Goal: Task Accomplishment & Management: Complete application form

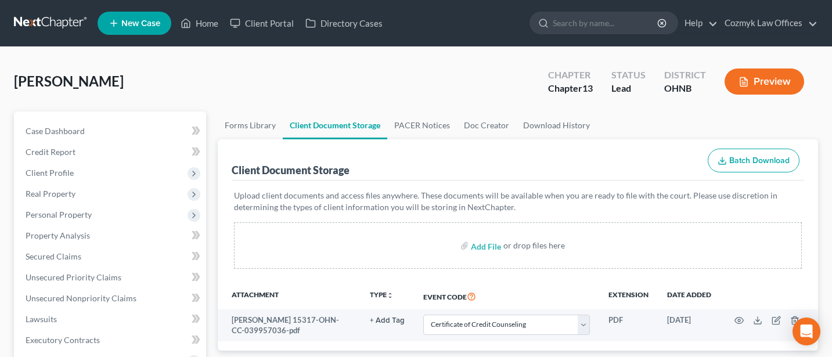
select select "5"
click at [46, 166] on span "Client Profile" at bounding box center [111, 173] width 190 height 21
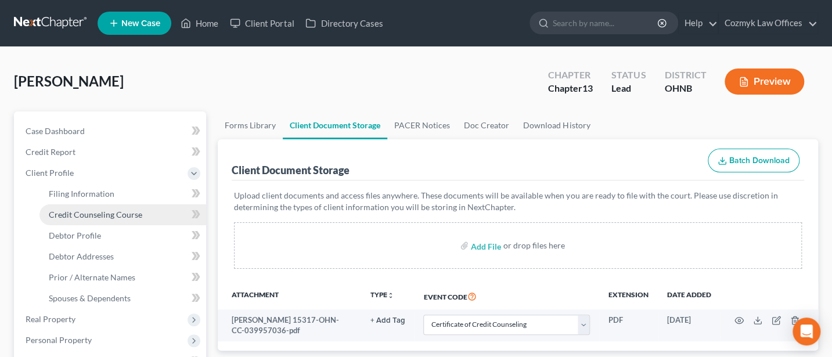
click at [77, 212] on span "Credit Counseling Course" at bounding box center [95, 215] width 93 height 10
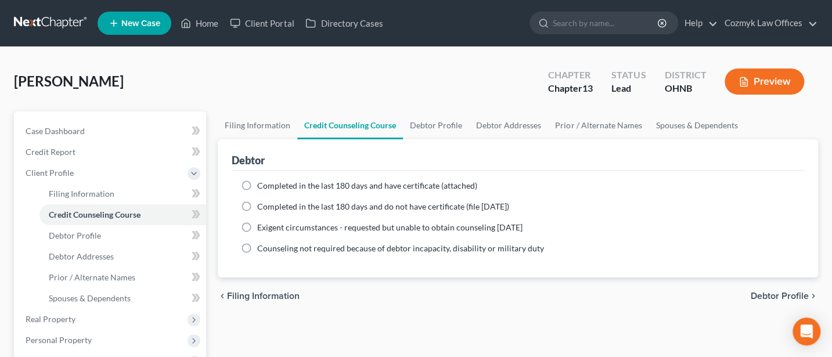
click at [257, 183] on label "Completed in the last 180 days and have certificate (attached)" at bounding box center [367, 186] width 220 height 12
click at [262, 183] on input "Completed in the last 180 days and have certificate (attached)" at bounding box center [266, 184] width 8 height 8
radio input "true"
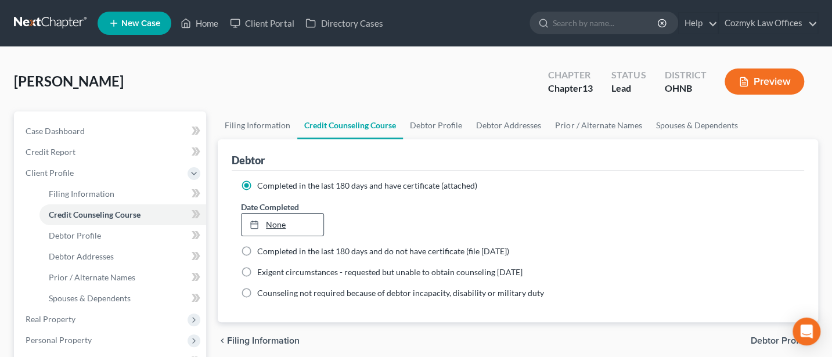
type input "[DATE]"
click at [267, 223] on link "None" at bounding box center [281, 225] width 81 height 22
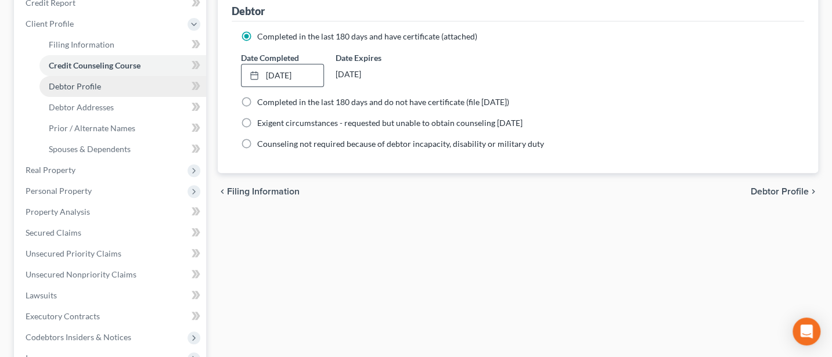
scroll to position [154, 0]
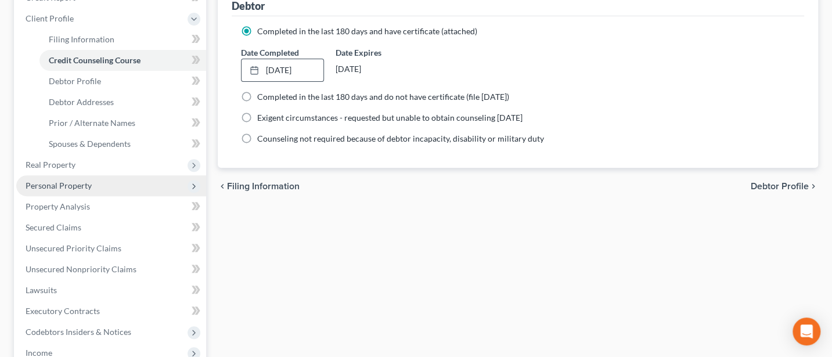
click at [55, 183] on span "Personal Property" at bounding box center [59, 186] width 66 height 10
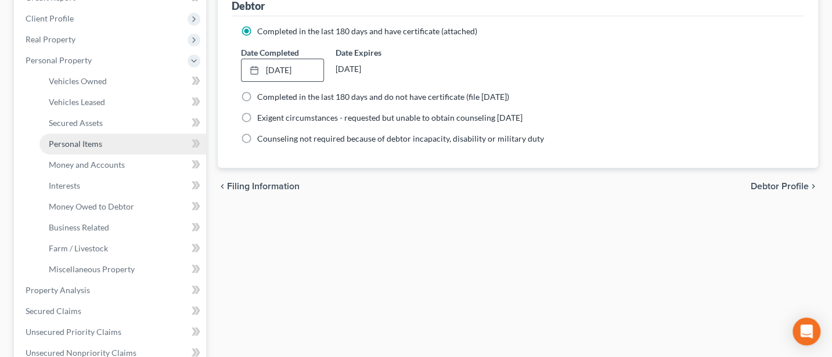
click at [82, 145] on span "Personal Items" at bounding box center [75, 144] width 53 height 10
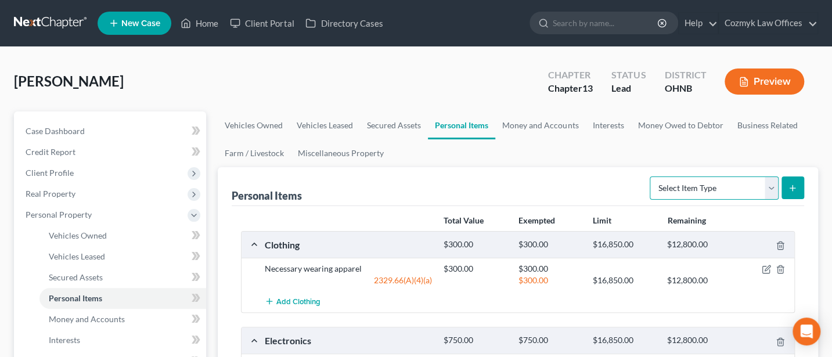
click at [766, 187] on select "Select Item Type Clothing Collectibles Of Value Electronics Firearms Household …" at bounding box center [713, 187] width 129 height 23
select select "jewelry"
click at [651, 176] on select "Select Item Type Clothing Collectibles Of Value Electronics Firearms Household …" at bounding box center [713, 187] width 129 height 23
click at [789, 183] on icon "submit" at bounding box center [792, 187] width 9 height 9
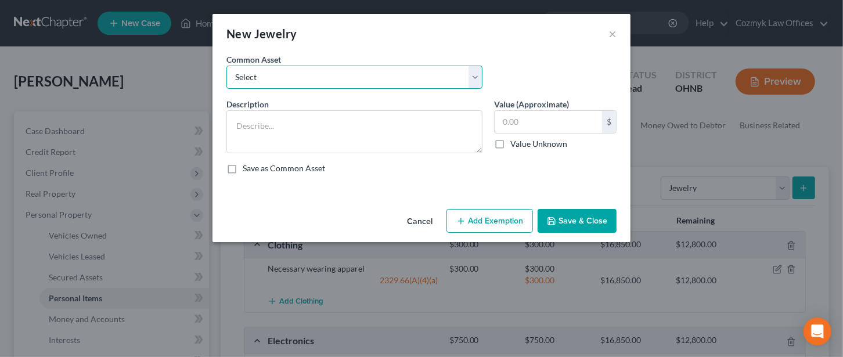
click at [295, 86] on select "Select Costume Jewelry Wedding rings" at bounding box center [354, 77] width 256 height 23
select select "0"
click at [226, 66] on select "Select Costume Jewelry Wedding rings" at bounding box center [354, 77] width 256 height 23
type textarea "Costume Jewelry"
type input "50.00"
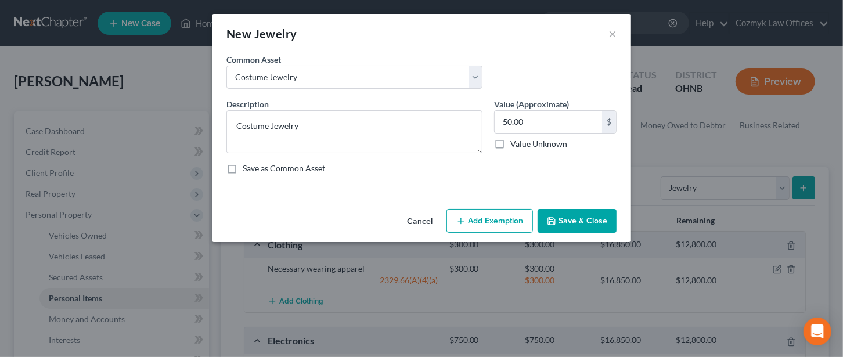
click at [495, 221] on button "Add Exemption" at bounding box center [489, 221] width 86 height 24
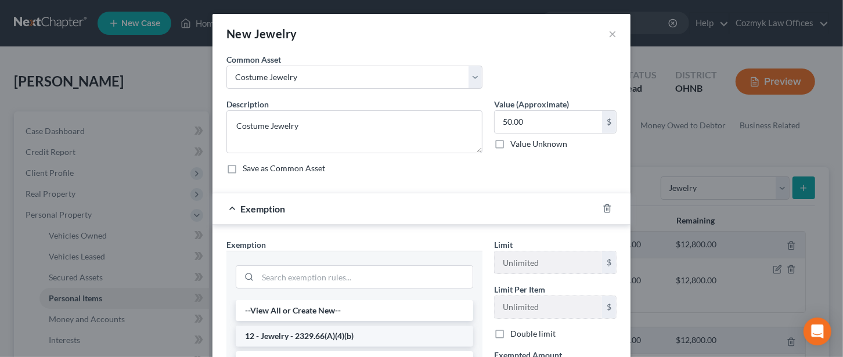
click at [276, 338] on li "12 - Jewelry - 2329.66(A)(4)(b)" at bounding box center [354, 336] width 237 height 21
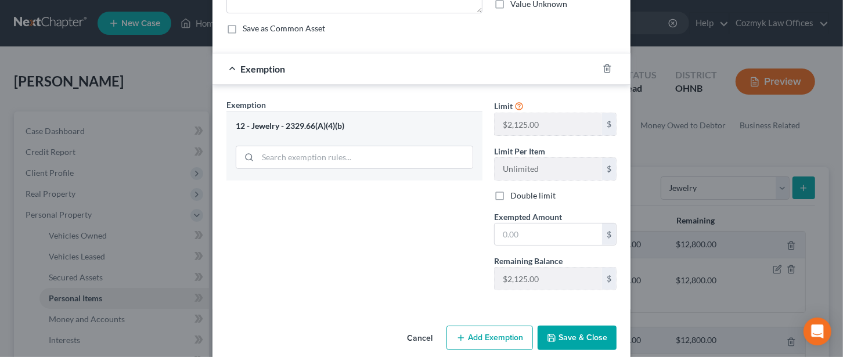
scroll to position [154, 0]
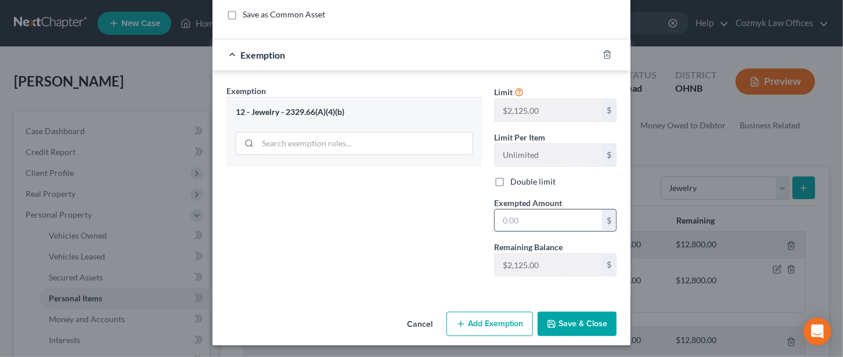
click at [521, 214] on input "text" at bounding box center [548, 221] width 107 height 22
type input "50"
click at [576, 326] on button "Save & Close" at bounding box center [576, 324] width 79 height 24
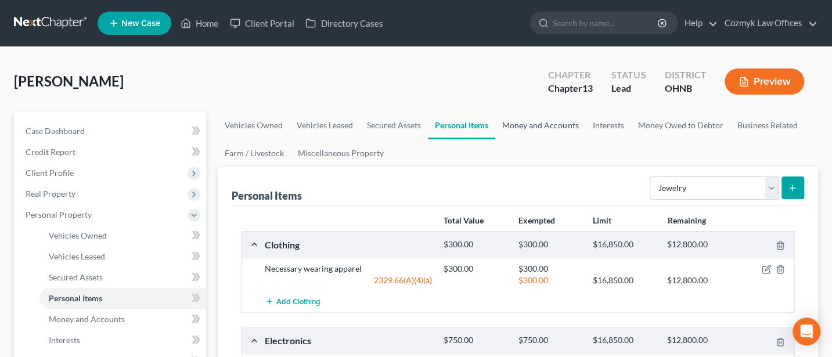
click at [530, 130] on link "Money and Accounts" at bounding box center [540, 125] width 90 height 28
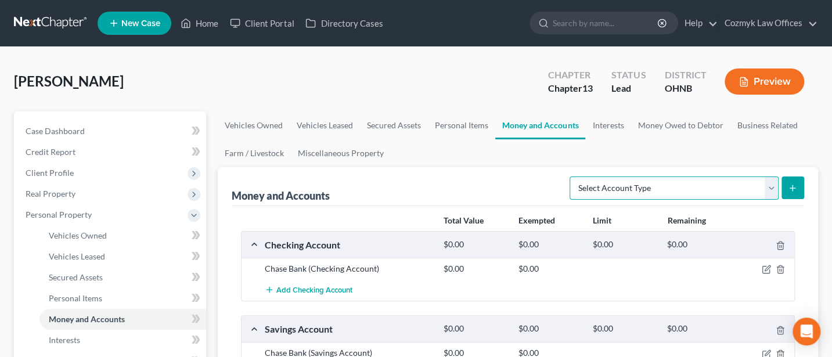
click at [768, 185] on select "Select Account Type Brokerage Cash on Hand Certificates of Deposit Checking Acc…" at bounding box center [673, 187] width 209 height 23
select select "cash_on_hand"
click at [572, 176] on select "Select Account Type Brokerage Cash on Hand Certificates of Deposit Checking Acc…" at bounding box center [673, 187] width 209 height 23
click at [782, 186] on button "submit" at bounding box center [792, 187] width 23 height 23
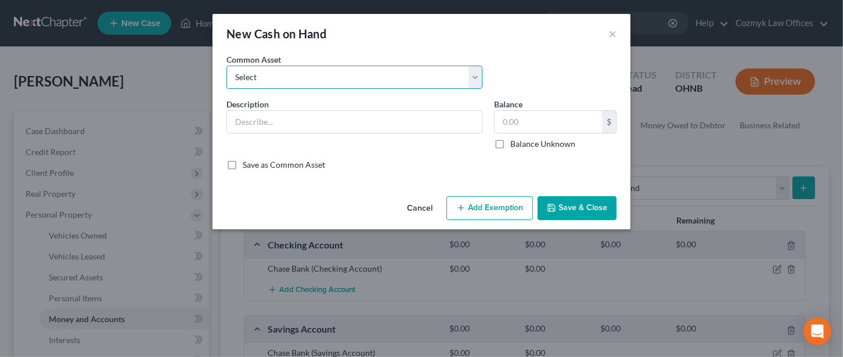
click at [286, 82] on select "Select Cash on Hand" at bounding box center [354, 77] width 256 height 23
select select "0"
click at [226, 66] on select "Select Cash on Hand" at bounding box center [354, 77] width 256 height 23
type input "Cash on Hand"
type input "350.00"
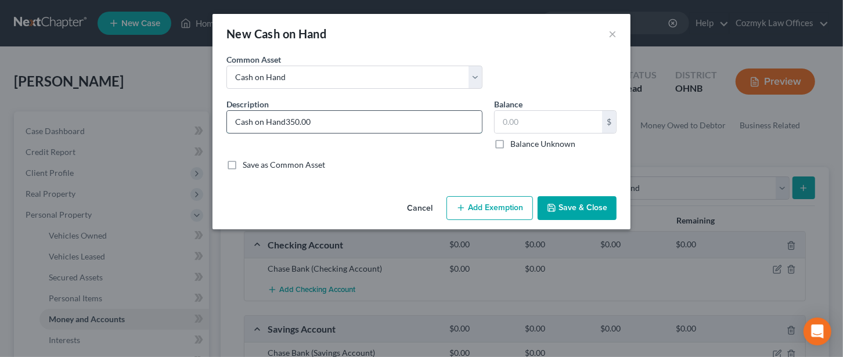
type input "Cash on Hand"
type input "30"
click at [470, 201] on button "Add Exemption" at bounding box center [489, 208] width 86 height 24
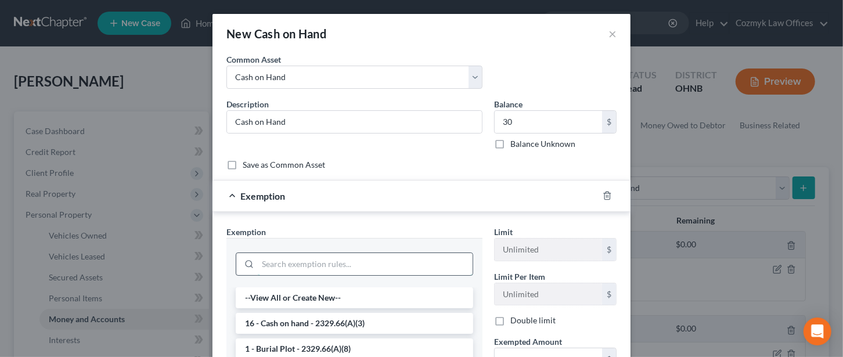
click at [334, 262] on input "search" at bounding box center [365, 264] width 215 height 22
click at [331, 321] on li "16 - Cash on hand - 2329.66(A)(3)" at bounding box center [354, 323] width 237 height 21
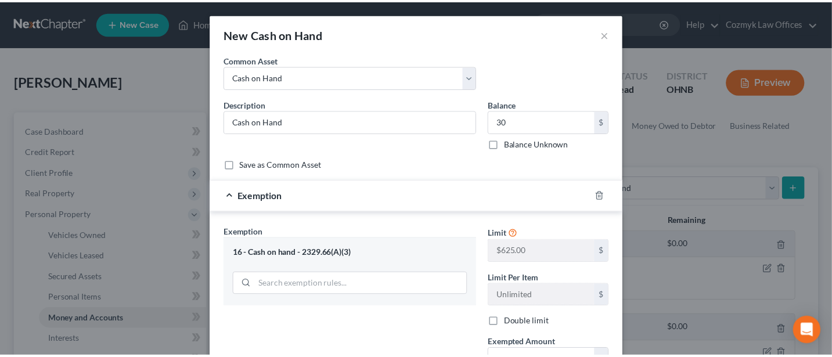
scroll to position [141, 0]
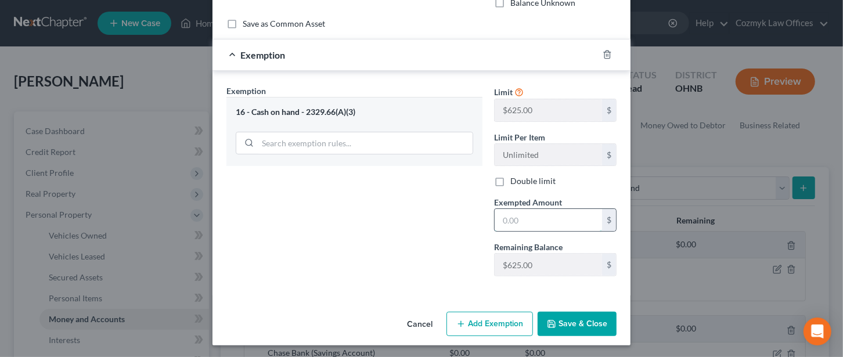
click at [524, 213] on input "text" at bounding box center [548, 220] width 107 height 22
type input "30"
click at [576, 312] on button "Save & Close" at bounding box center [576, 324] width 79 height 24
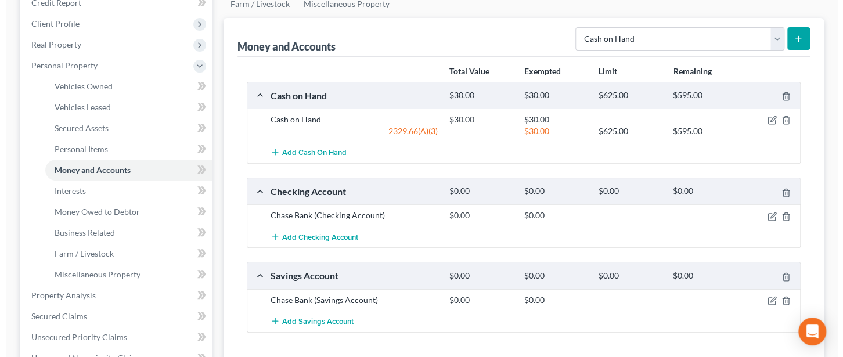
scroll to position [154, 0]
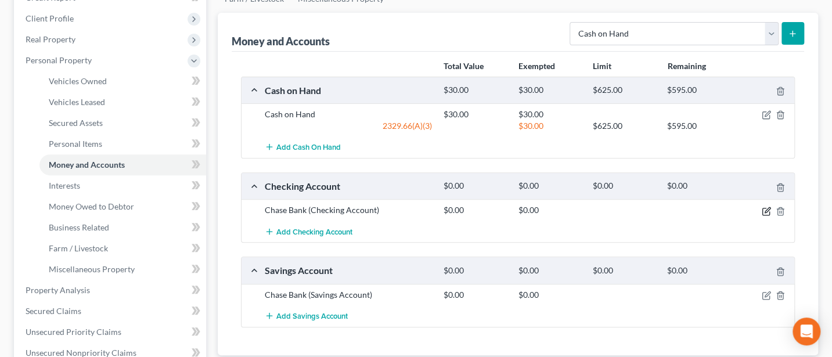
click at [766, 212] on icon "button" at bounding box center [765, 211] width 7 height 7
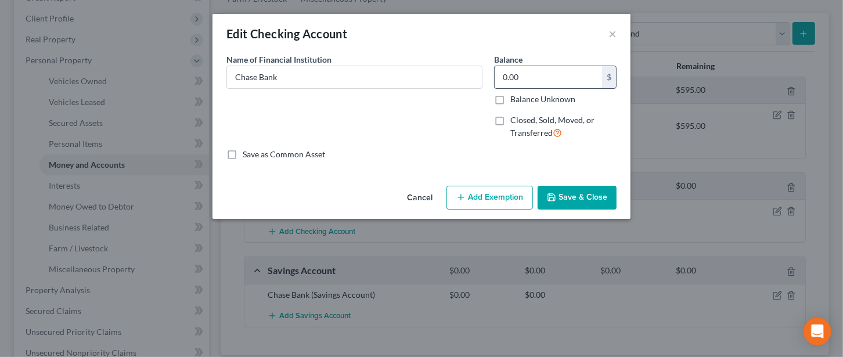
click at [535, 78] on input "0.00" at bounding box center [548, 77] width 107 height 22
type input "350"
click at [490, 195] on button "Add Exemption" at bounding box center [489, 198] width 86 height 24
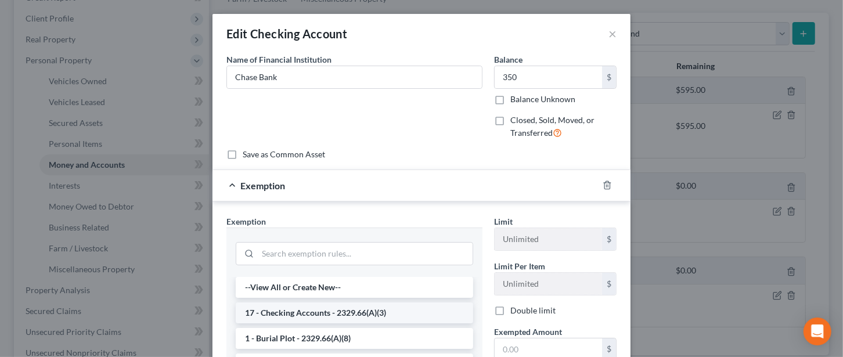
click at [316, 314] on li "17 - Checking Accounts - 2329.66(A)(3)" at bounding box center [354, 312] width 237 height 21
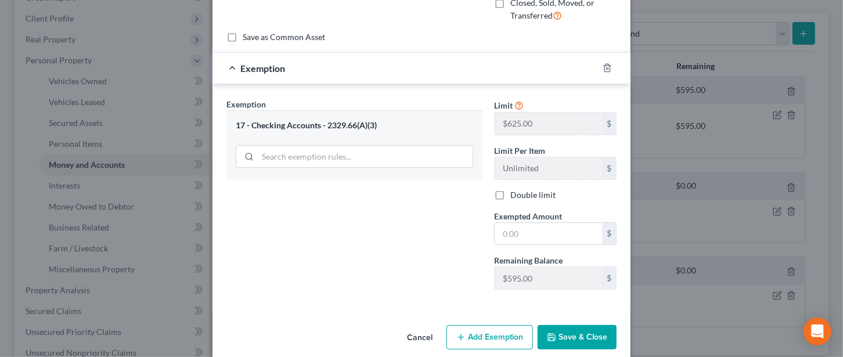
scroll to position [131, 0]
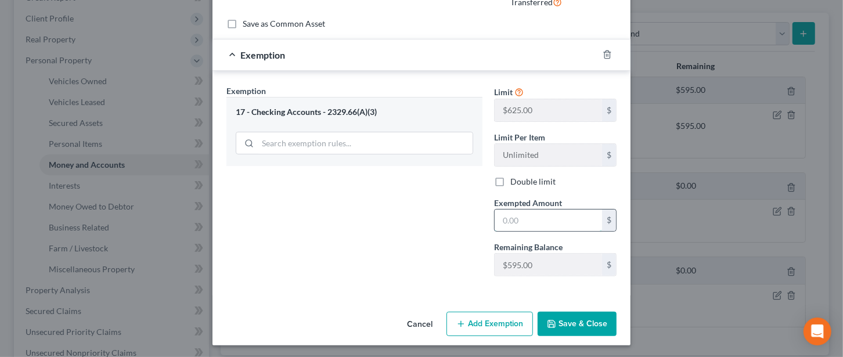
click at [509, 227] on input "text" at bounding box center [548, 221] width 107 height 22
type input "350"
click at [569, 318] on button "Save & Close" at bounding box center [576, 324] width 79 height 24
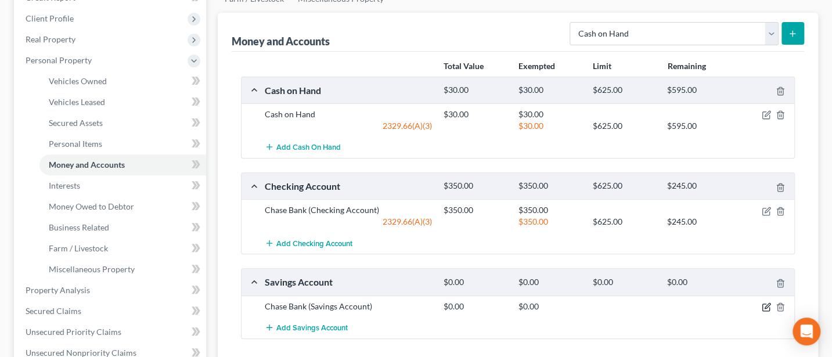
click at [762, 302] on icon "button" at bounding box center [766, 306] width 9 height 9
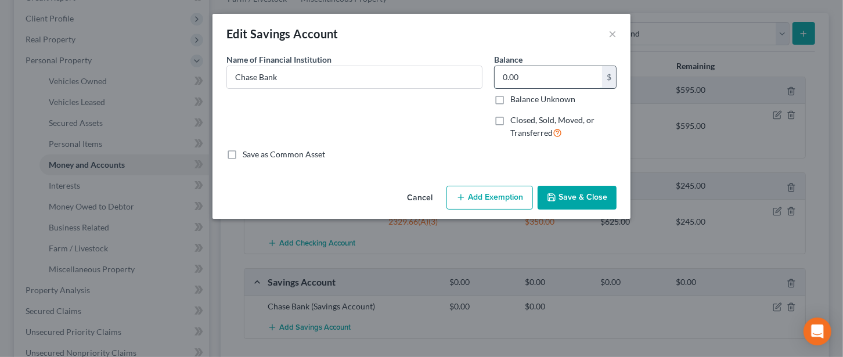
click at [513, 76] on input "0.00" at bounding box center [548, 77] width 107 height 22
type input "47"
click at [508, 186] on button "Add Exemption" at bounding box center [489, 198] width 86 height 24
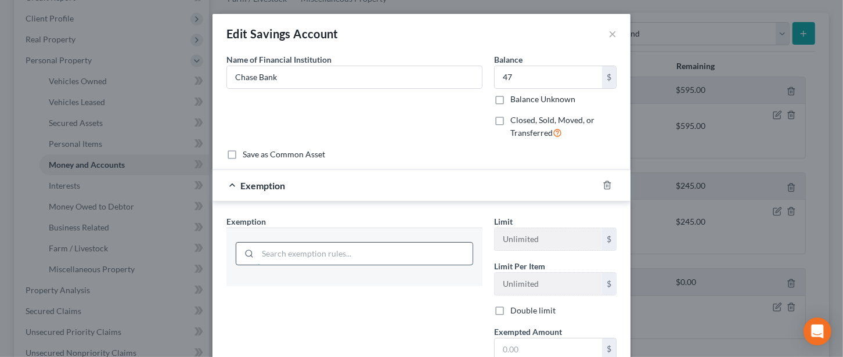
click at [329, 252] on input "search" at bounding box center [365, 254] width 215 height 22
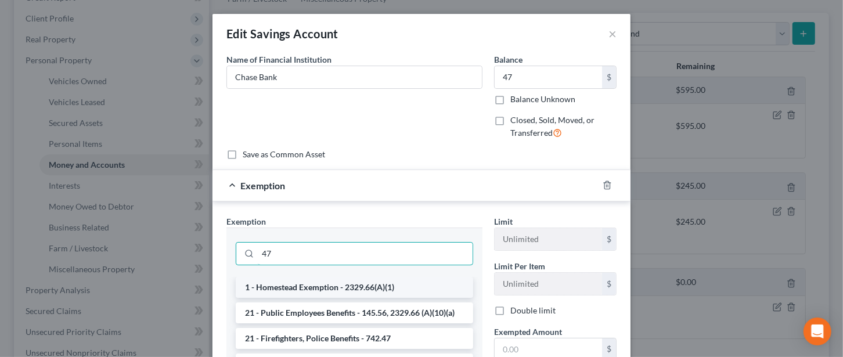
type input "4"
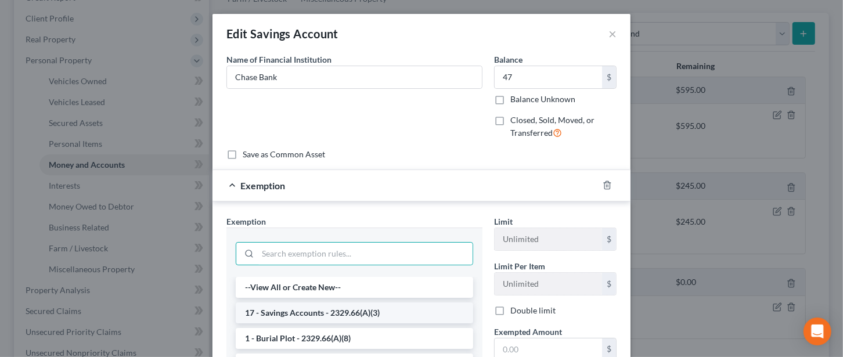
click at [327, 308] on li "17 - Savings Accounts - 2329.66(A)(3)" at bounding box center [354, 312] width 237 height 21
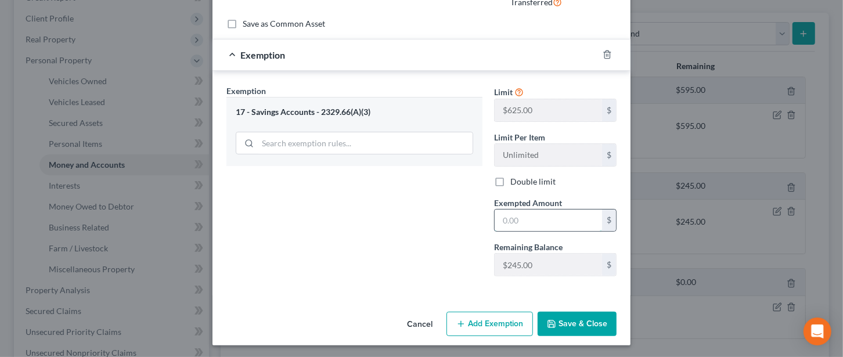
click at [511, 216] on input "text" at bounding box center [548, 221] width 107 height 22
type input "47"
click at [581, 322] on button "Save & Close" at bounding box center [576, 324] width 79 height 24
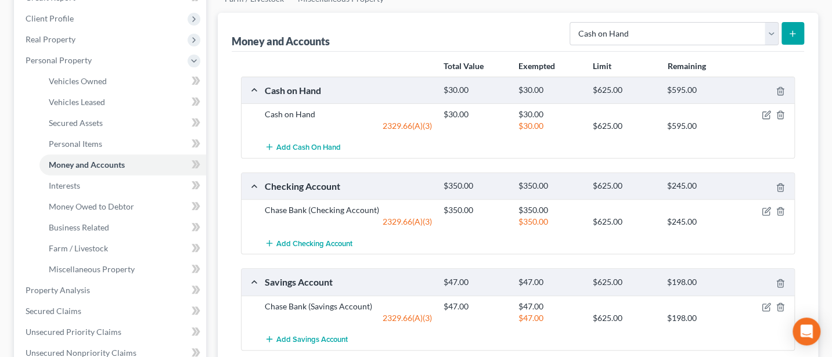
scroll to position [309, 0]
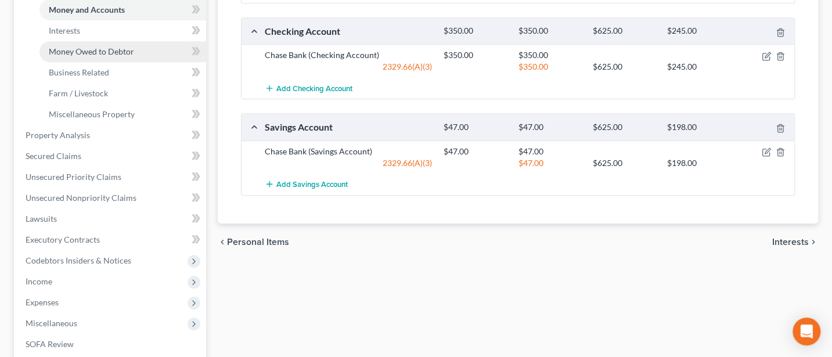
click at [106, 48] on span "Money Owed to Debtor" at bounding box center [91, 51] width 85 height 10
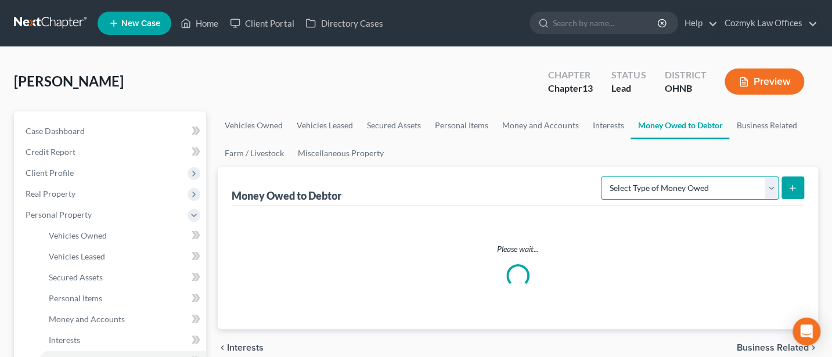
click at [772, 188] on select "Select Type of Money Owed Accounts Receivable Alimony Child Support Claims Agai…" at bounding box center [690, 187] width 178 height 23
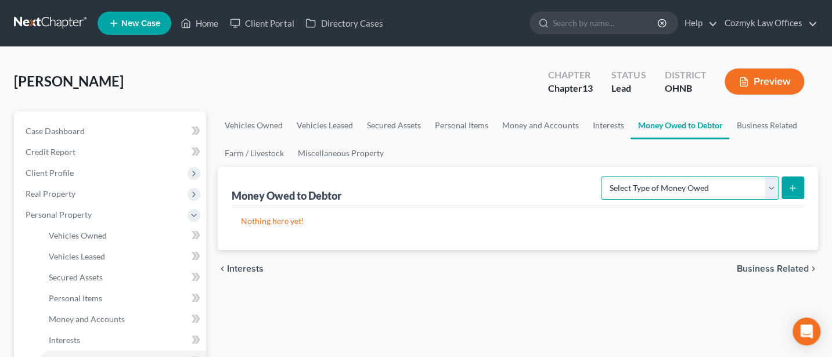
select select "claims_against_third_parties"
click at [603, 176] on select "Select Type of Money Owed Accounts Receivable Alimony Child Support Claims Agai…" at bounding box center [690, 187] width 178 height 23
click at [793, 189] on icon "submit" at bounding box center [792, 187] width 9 height 9
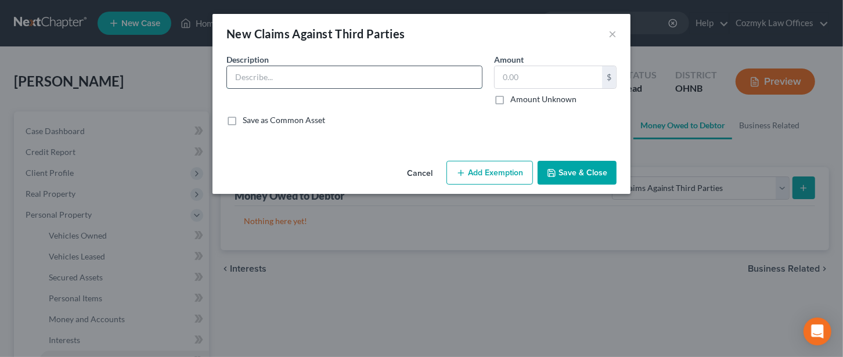
click at [275, 80] on input "text" at bounding box center [354, 77] width 255 height 22
type input "Auto Accident in [DATE]. Attorneys are Elk & Elk"
click at [515, 93] on input "Amount Unknown" at bounding box center [519, 97] width 8 height 8
checkbox input "true"
type input "0.00"
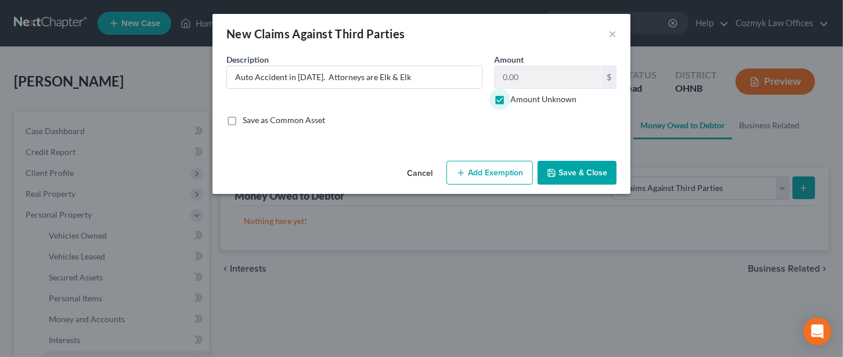
click at [471, 161] on button "Add Exemption" at bounding box center [489, 173] width 86 height 24
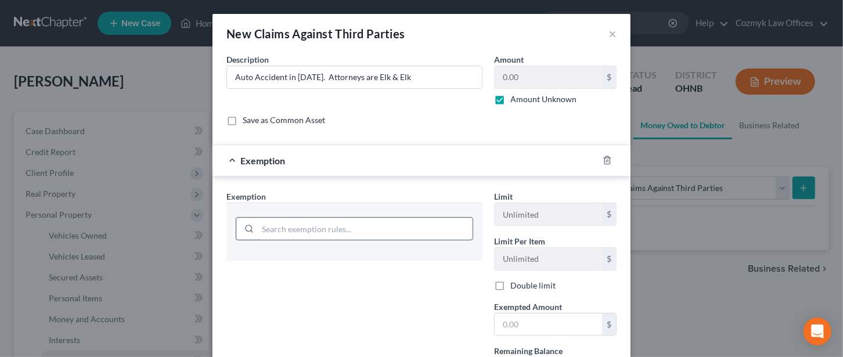
click at [301, 221] on input "search" at bounding box center [365, 229] width 215 height 22
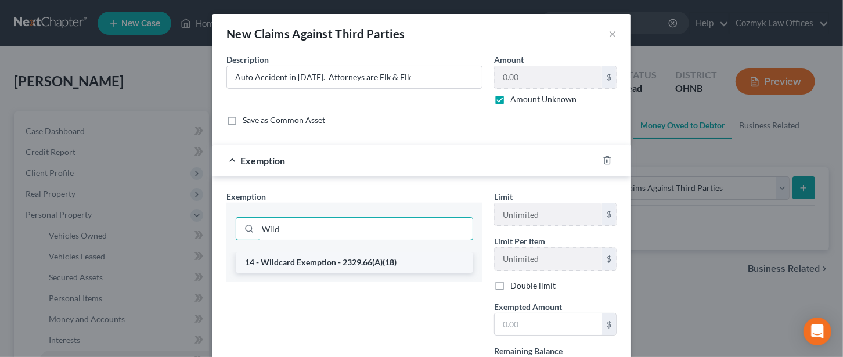
type input "Wild"
click at [313, 261] on li "14 - Wildcard Exemption - 2329.66(A)(18)" at bounding box center [354, 262] width 237 height 21
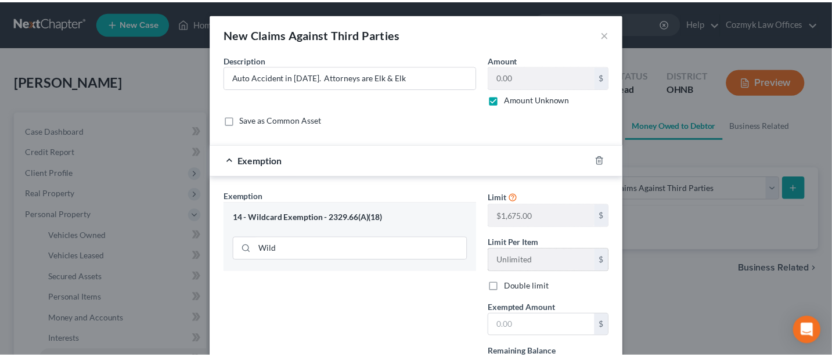
scroll to position [106, 0]
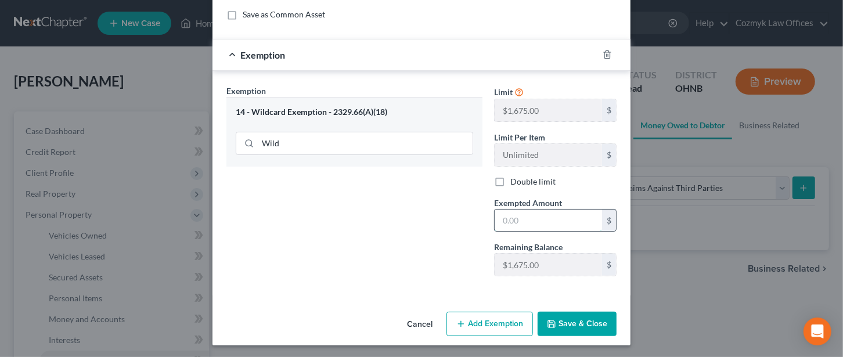
click at [521, 212] on input "text" at bounding box center [548, 221] width 107 height 22
type input "0"
type input "1,675"
click at [571, 316] on button "Save & Close" at bounding box center [576, 324] width 79 height 24
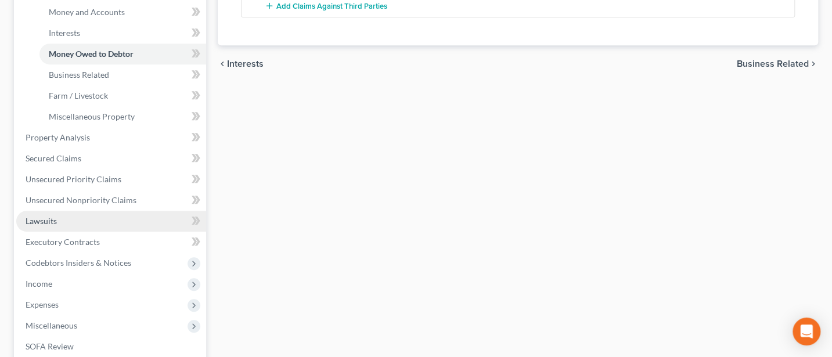
scroll to position [309, 0]
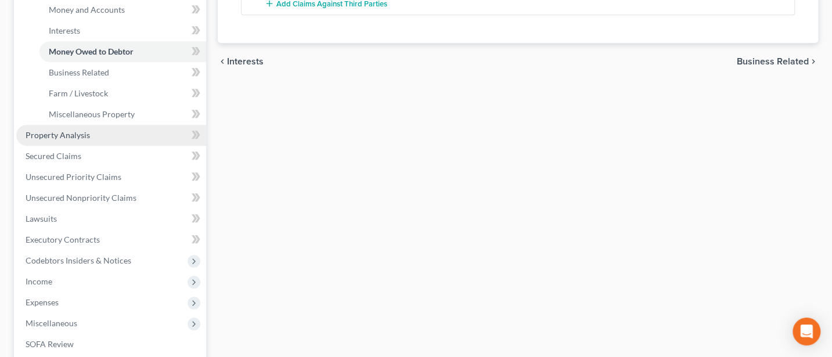
click at [68, 135] on span "Property Analysis" at bounding box center [58, 135] width 64 height 10
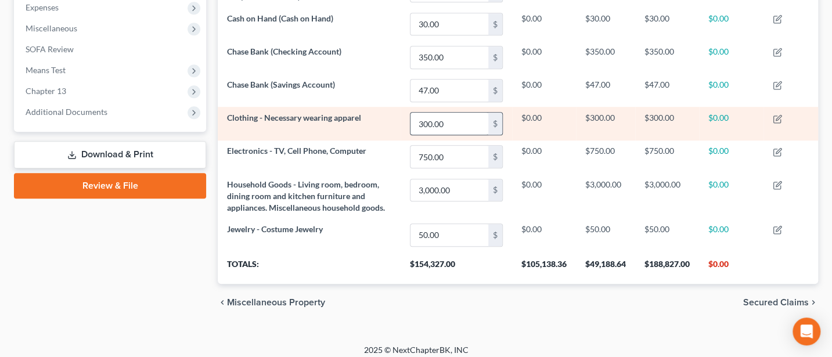
scroll to position [400, 0]
